Goal: Transaction & Acquisition: Purchase product/service

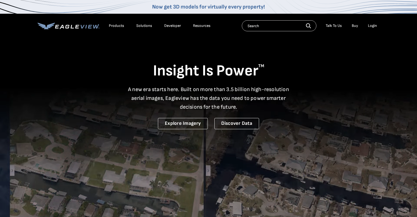
click at [371, 27] on div "Login" at bounding box center [372, 25] width 9 height 5
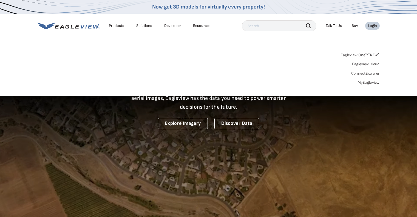
click at [367, 83] on link "MyEagleview" at bounding box center [369, 82] width 22 height 5
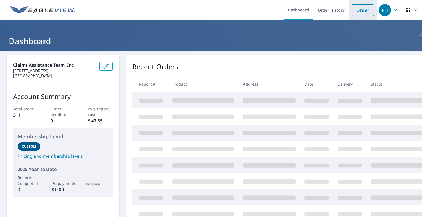
click at [355, 7] on link "Order" at bounding box center [362, 10] width 22 height 12
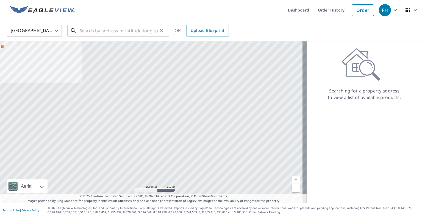
click at [89, 34] on input "text" at bounding box center [118, 30] width 78 height 15
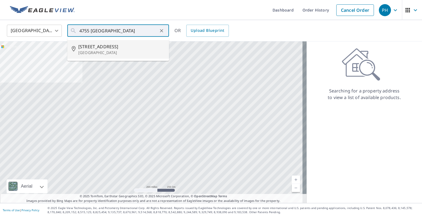
type input "[STREET_ADDRESS][PERSON_NAME]"
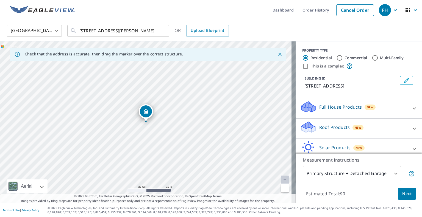
scroll to position [26, 0]
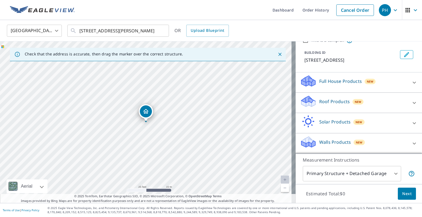
click at [397, 105] on div "Roof Products New" at bounding box center [354, 103] width 108 height 16
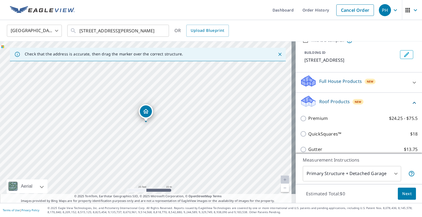
scroll to position [53, 0]
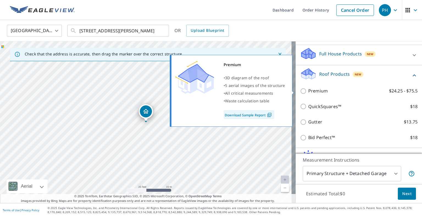
click at [315, 92] on p "Premium" at bounding box center [317, 91] width 19 height 7
click at [308, 92] on input "Premium $24.25 - $75.5" at bounding box center [304, 91] width 8 height 7
checkbox input "true"
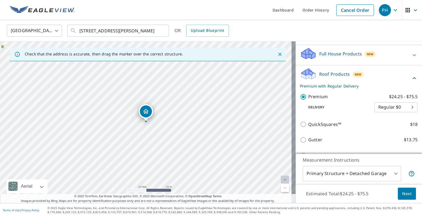
click at [392, 173] on body "PH PH Dashboard Order History Cancel Order PH United States US ​ 4755 Irwindale…" at bounding box center [211, 108] width 422 height 217
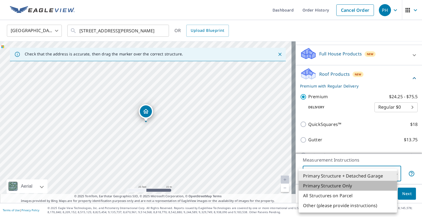
click at [350, 186] on li "Primary Structure Only" at bounding box center [347, 186] width 98 height 10
type input "2"
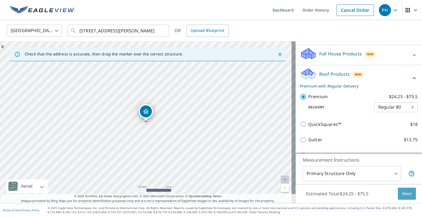
click at [402, 195] on span "Next" at bounding box center [406, 193] width 9 height 7
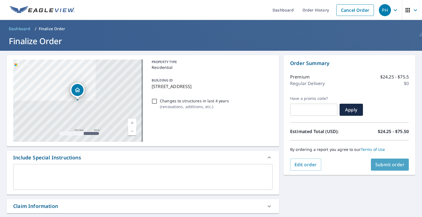
click at [380, 167] on span "Submit order" at bounding box center [389, 165] width 29 height 6
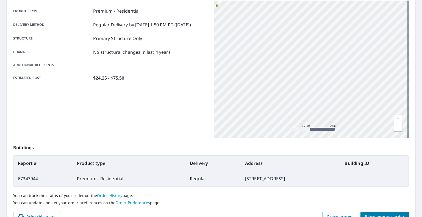
scroll to position [106, 0]
